Goal: Find specific page/section: Find specific page/section

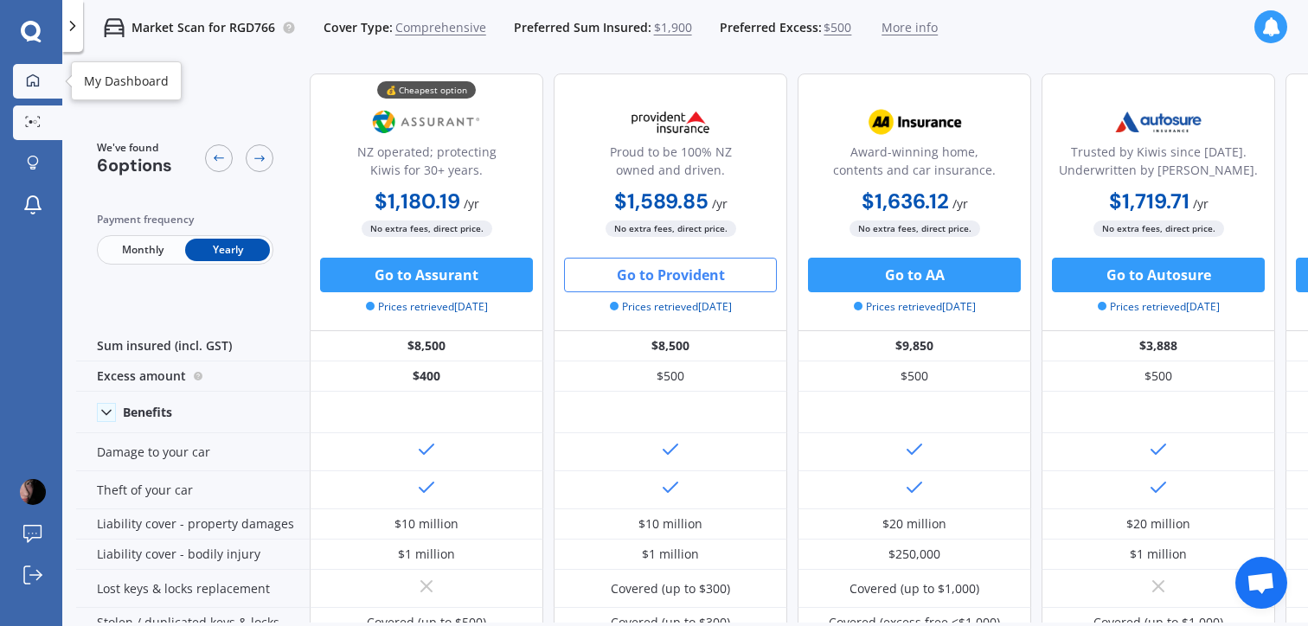
click at [41, 87] on div at bounding box center [33, 82] width 26 height 16
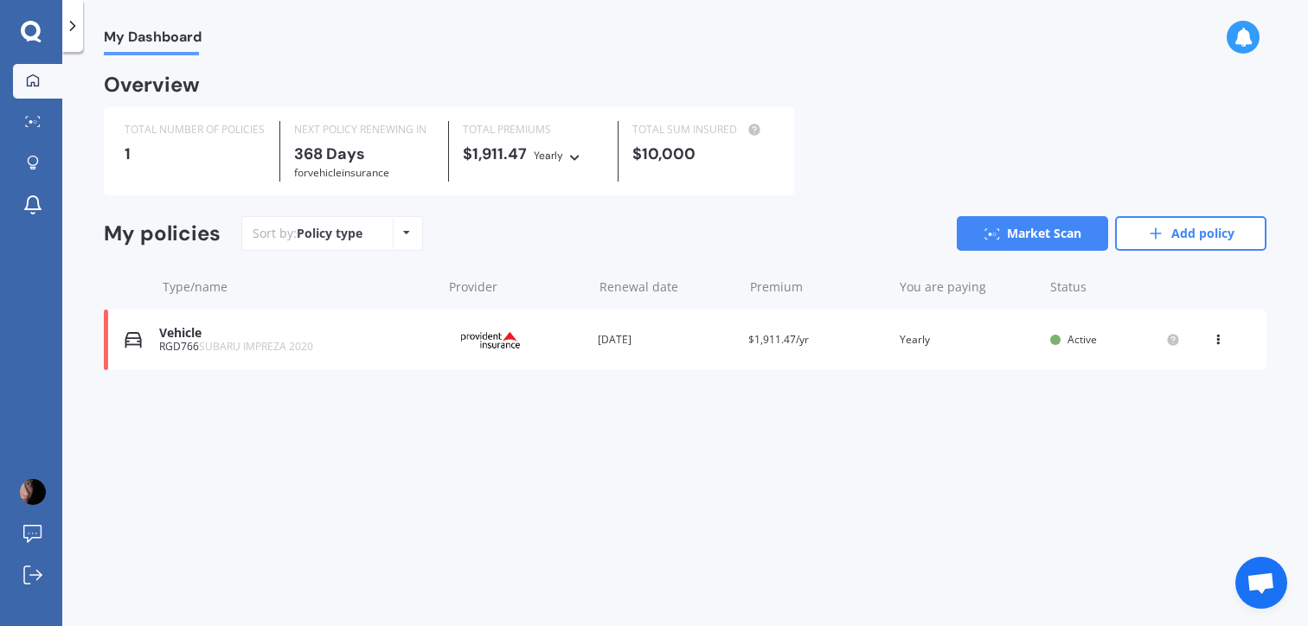
click at [384, 336] on div "Vehicle" at bounding box center [296, 333] width 274 height 15
